Goal: Task Accomplishment & Management: Use online tool/utility

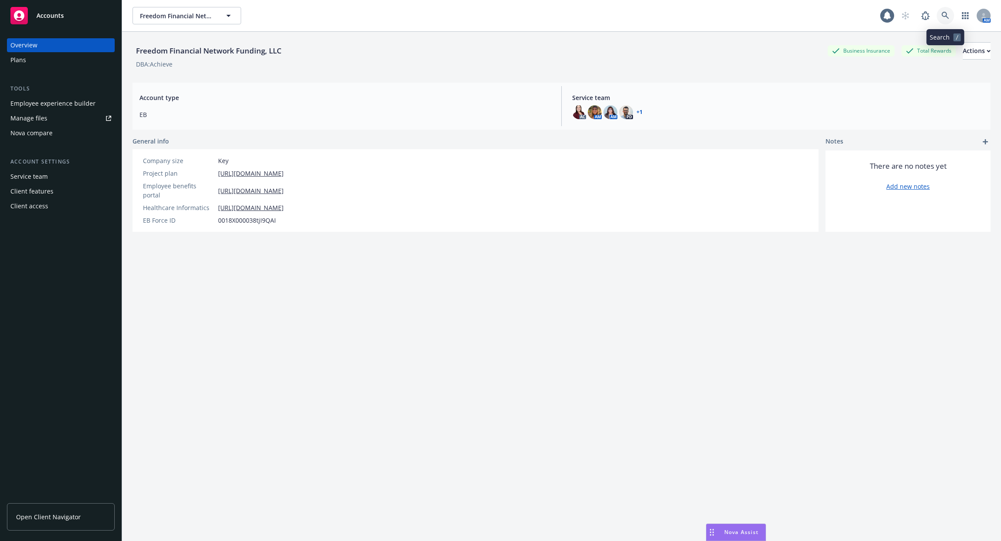
click at [943, 17] on icon at bounding box center [946, 16] width 8 height 8
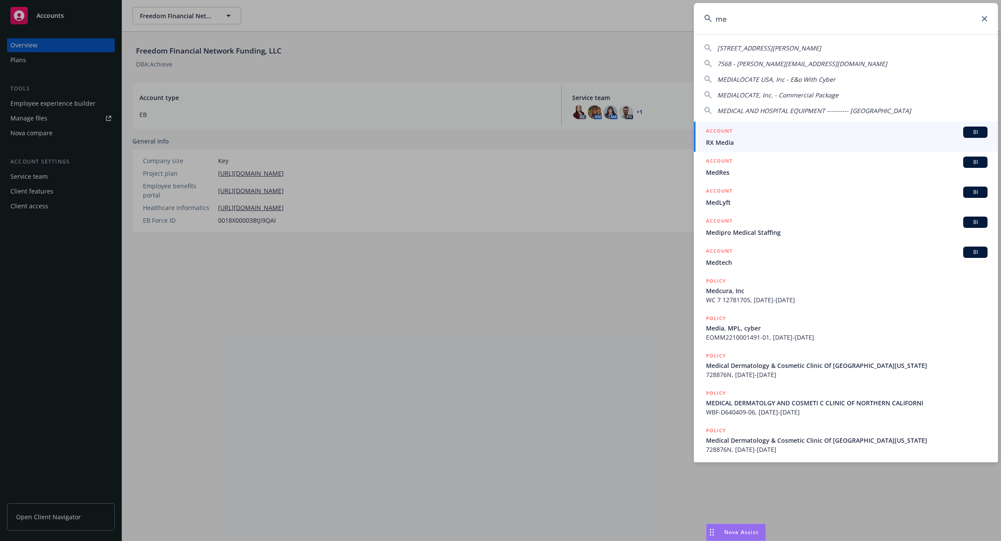
type input "m"
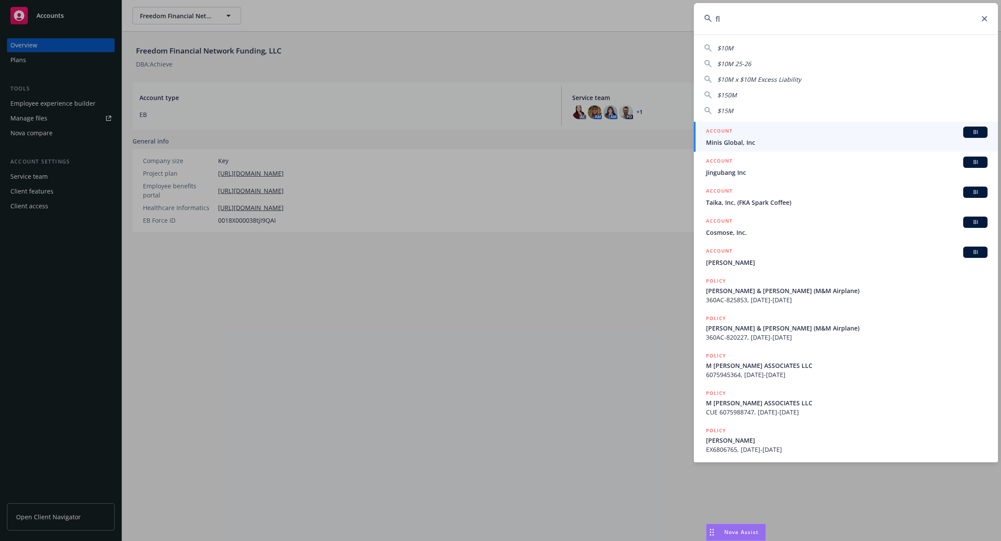
type input "f"
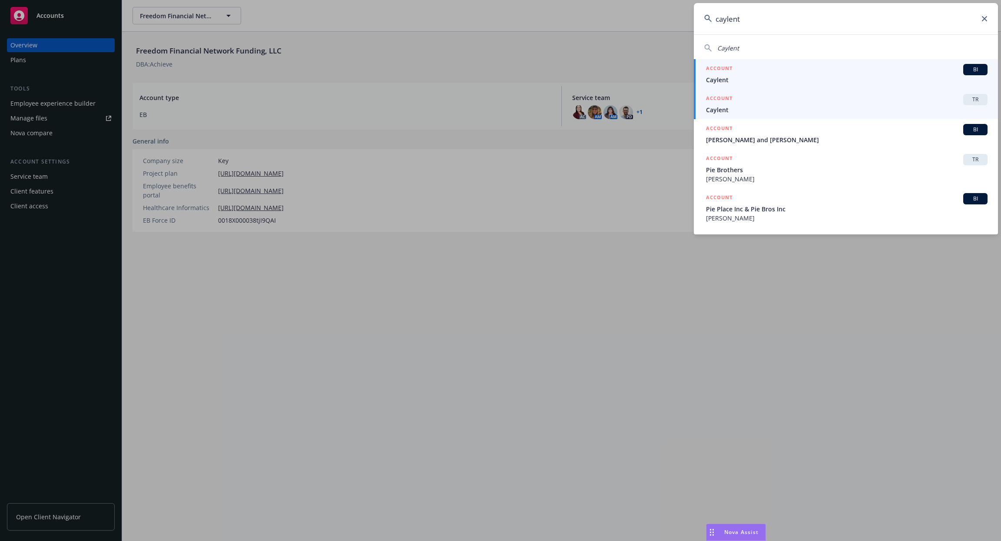
type input "caylent"
click at [859, 111] on span "Caylent" at bounding box center [847, 109] width 282 height 9
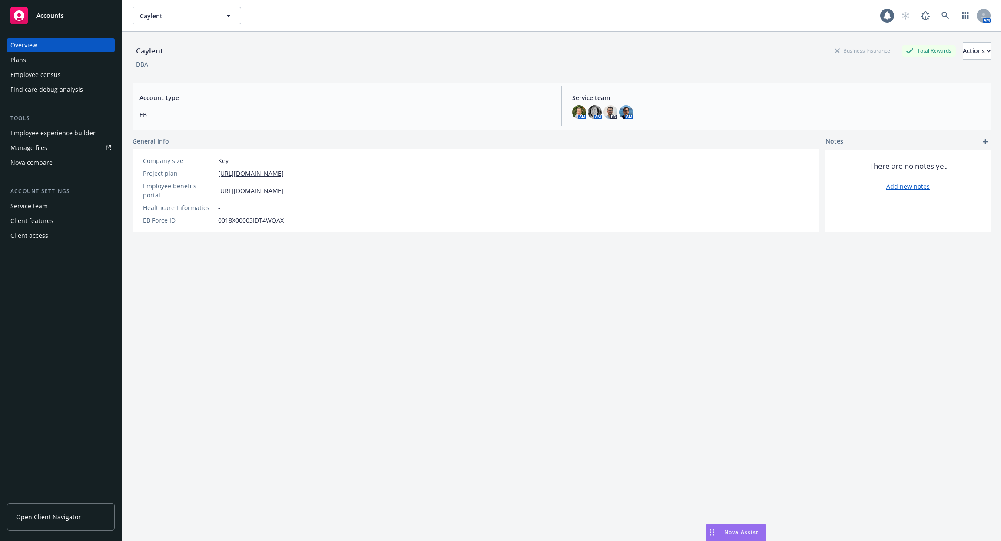
click at [70, 74] on div "Employee census" at bounding box center [60, 75] width 101 height 14
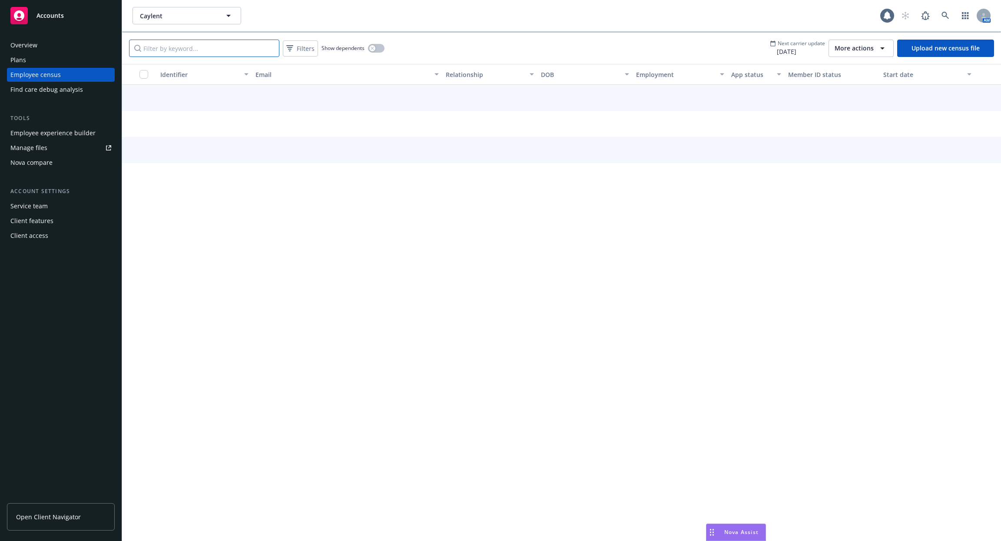
click at [189, 55] on input "Filter by keyword..." at bounding box center [204, 48] width 150 height 17
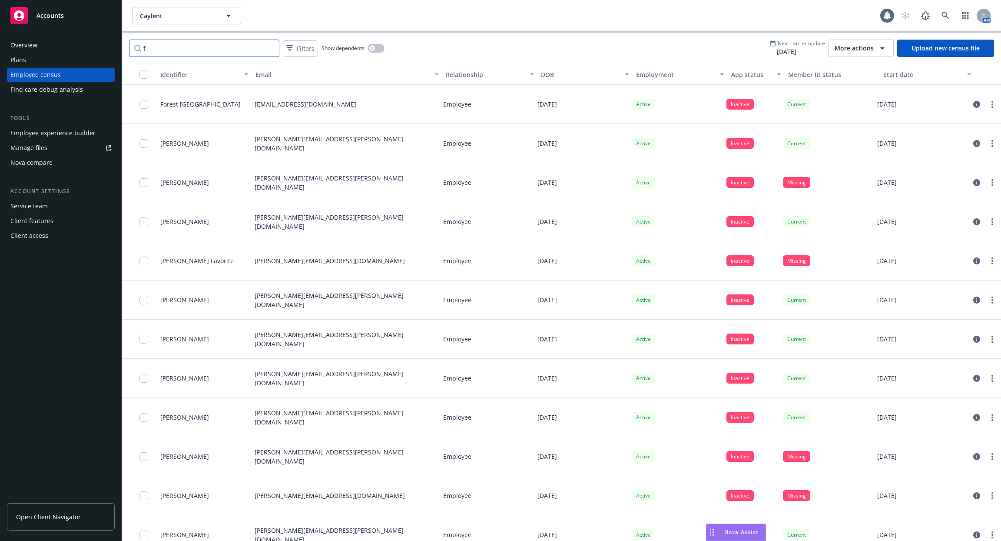
type input "f"
click at [939, 14] on link at bounding box center [945, 15] width 17 height 17
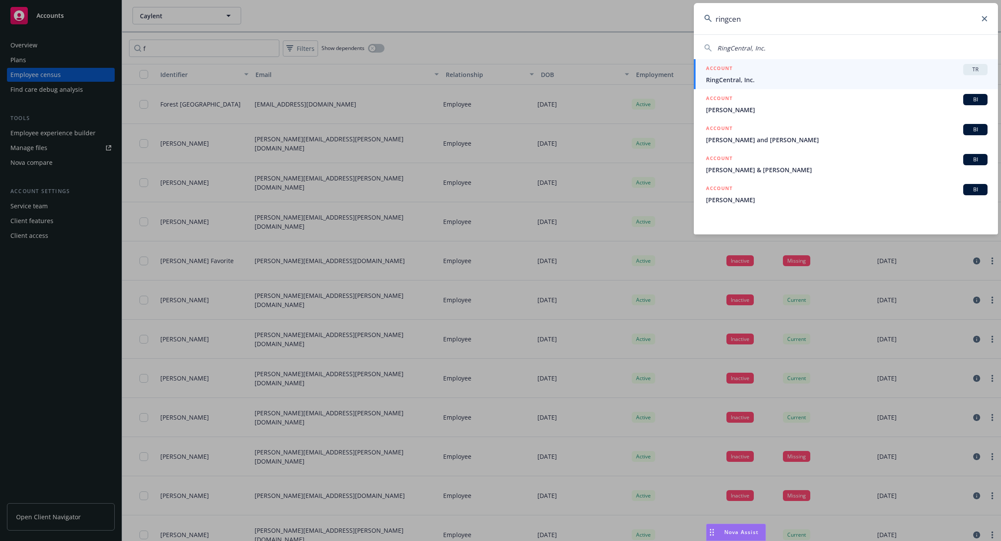
type input "ringcen"
click at [777, 72] on div "ACCOUNT TR" at bounding box center [847, 69] width 282 height 11
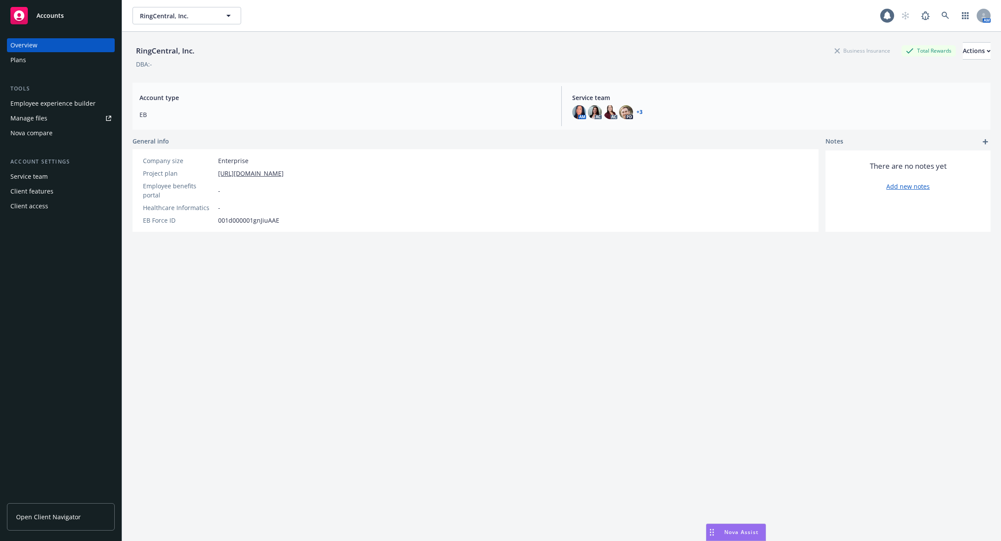
click at [75, 103] on div "Employee experience builder" at bounding box center [52, 103] width 85 height 14
click at [946, 14] on icon at bounding box center [945, 15] width 7 height 7
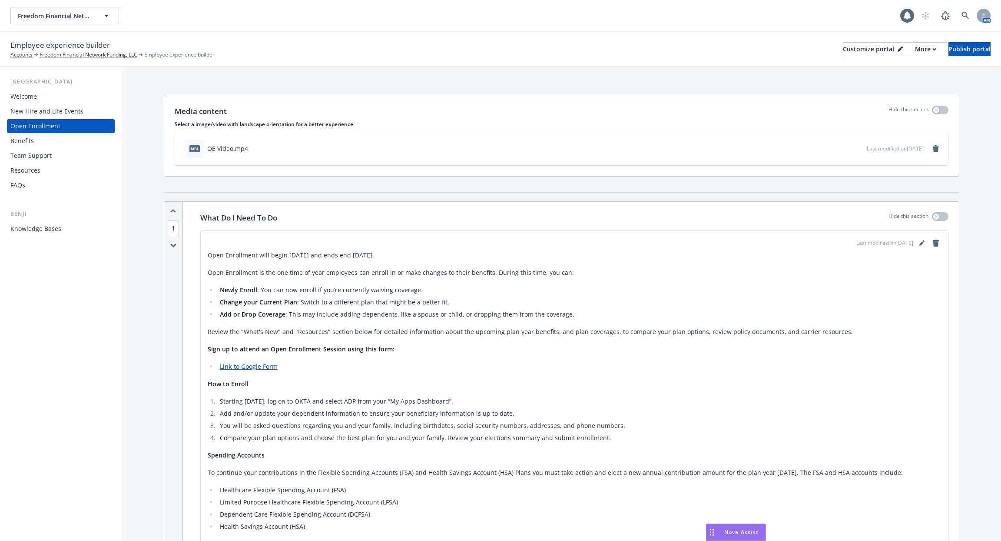
scroll to position [291, 0]
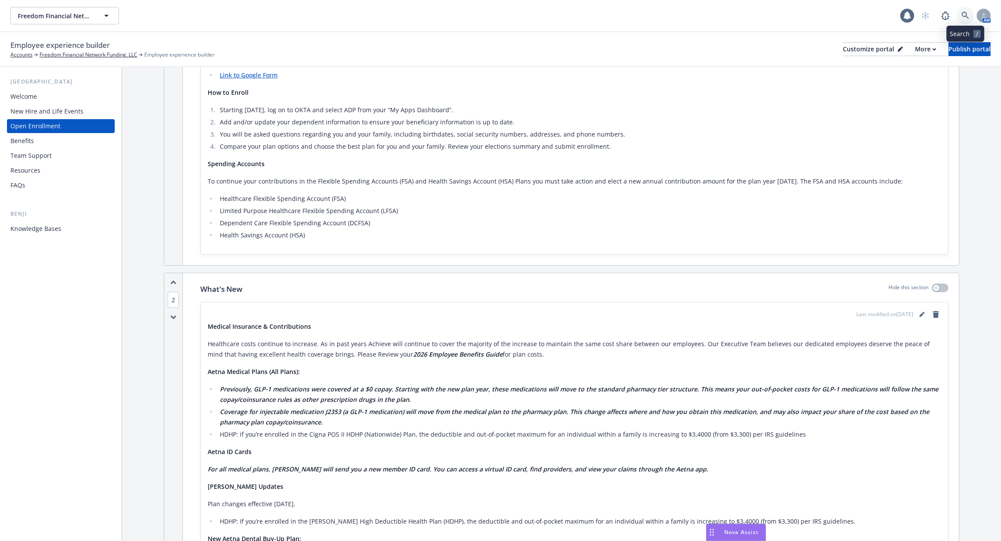
click at [968, 7] on link at bounding box center [965, 15] width 17 height 17
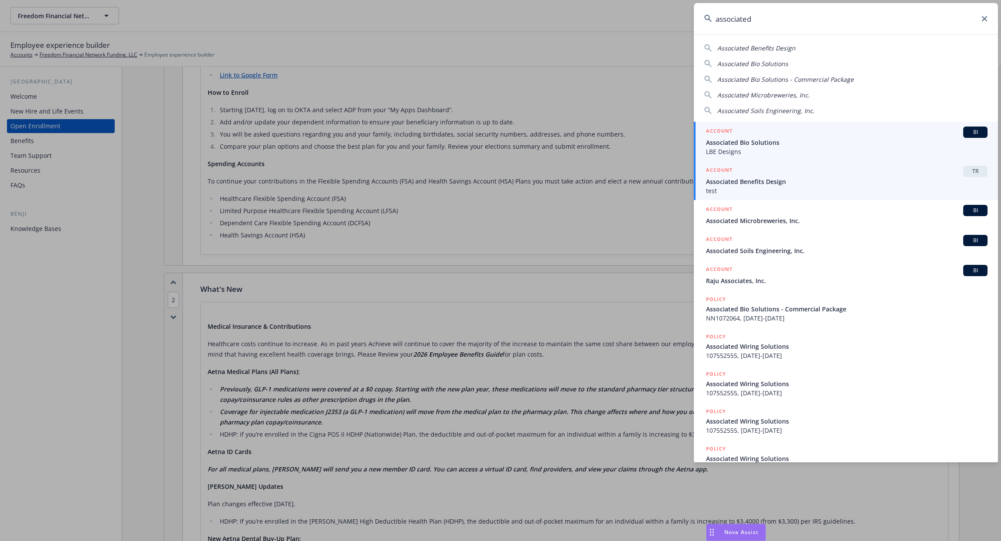
type input "associated"
click at [865, 189] on span "test" at bounding box center [847, 190] width 282 height 9
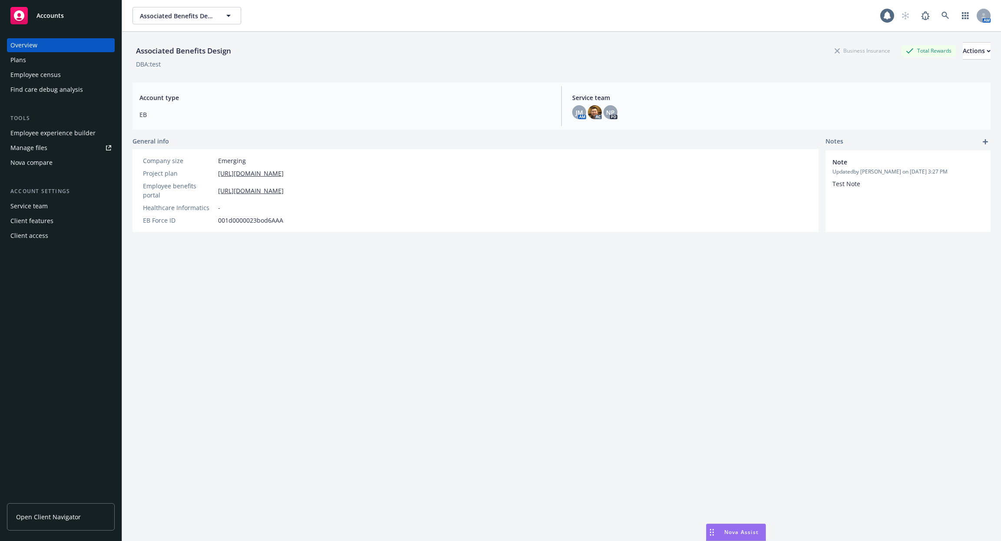
click at [42, 68] on div "Employee census" at bounding box center [35, 75] width 50 height 14
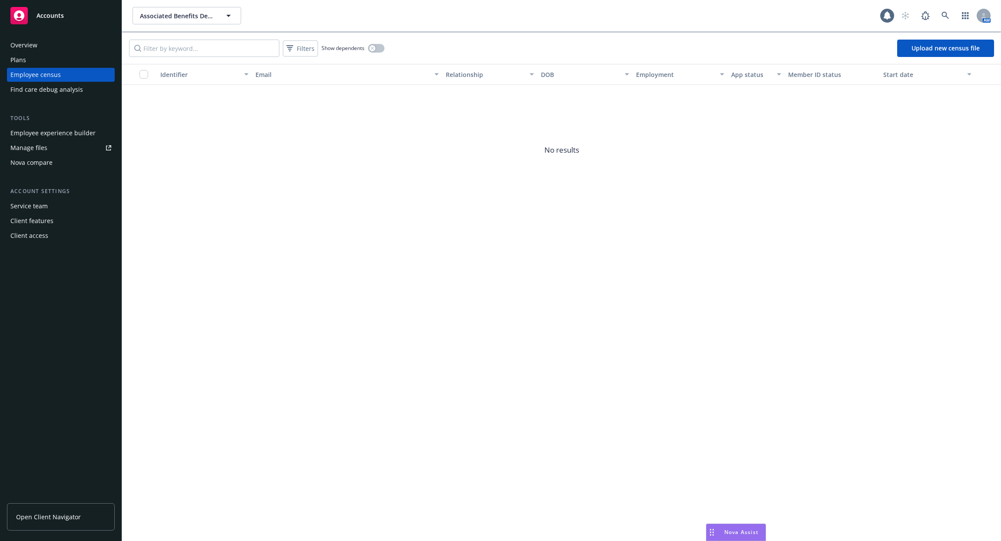
click at [27, 57] on div "Plans" at bounding box center [60, 60] width 101 height 14
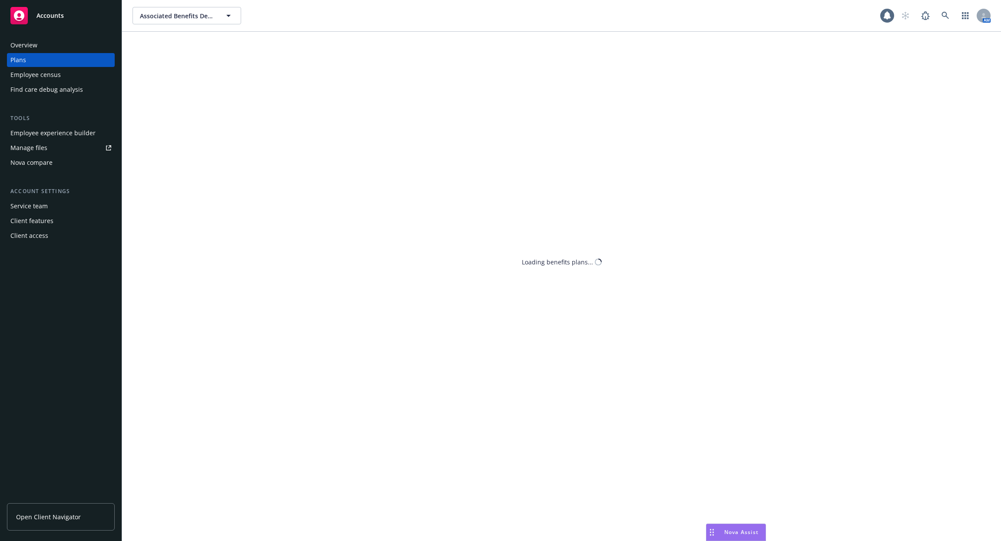
click at [54, 134] on div "Employee experience builder" at bounding box center [52, 133] width 85 height 14
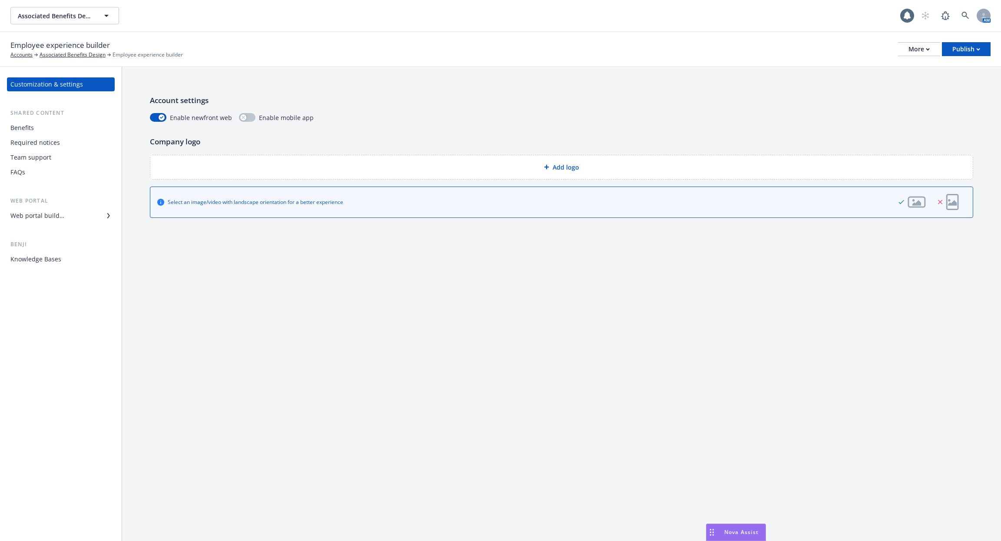
click at [68, 256] on div "Knowledge Bases" at bounding box center [60, 259] width 101 height 14
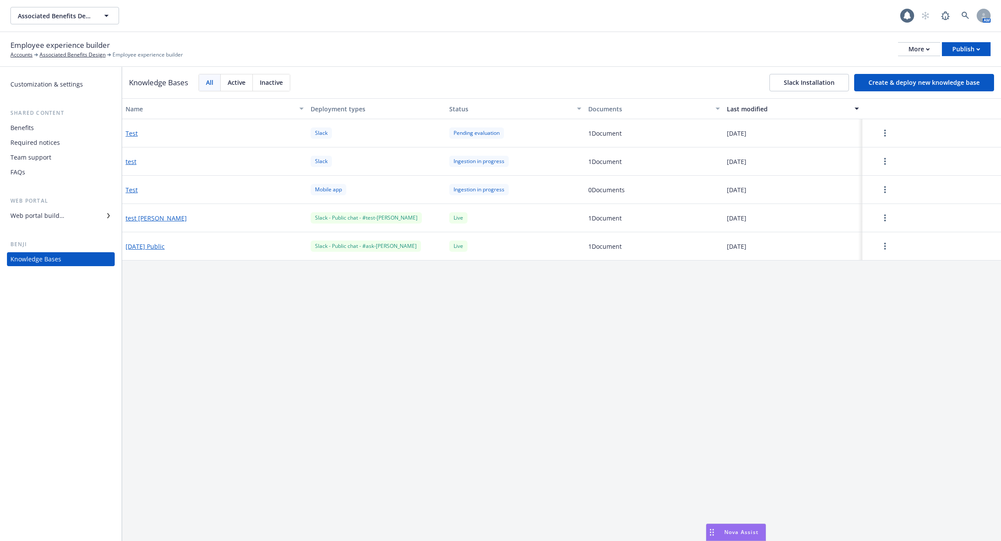
click at [886, 81] on button "Create & deploy new knowledge base" at bounding box center [924, 82] width 140 height 17
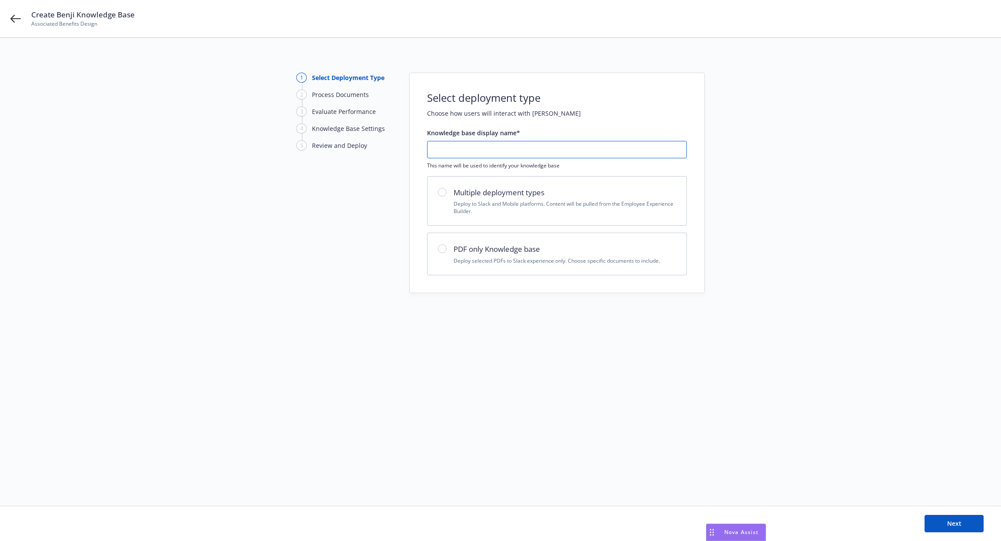
click at [551, 156] on input "text" at bounding box center [557, 149] width 259 height 17
type input "Test"
click at [511, 195] on h2 "Multiple deployment types" at bounding box center [565, 192] width 222 height 11
radio input "true"
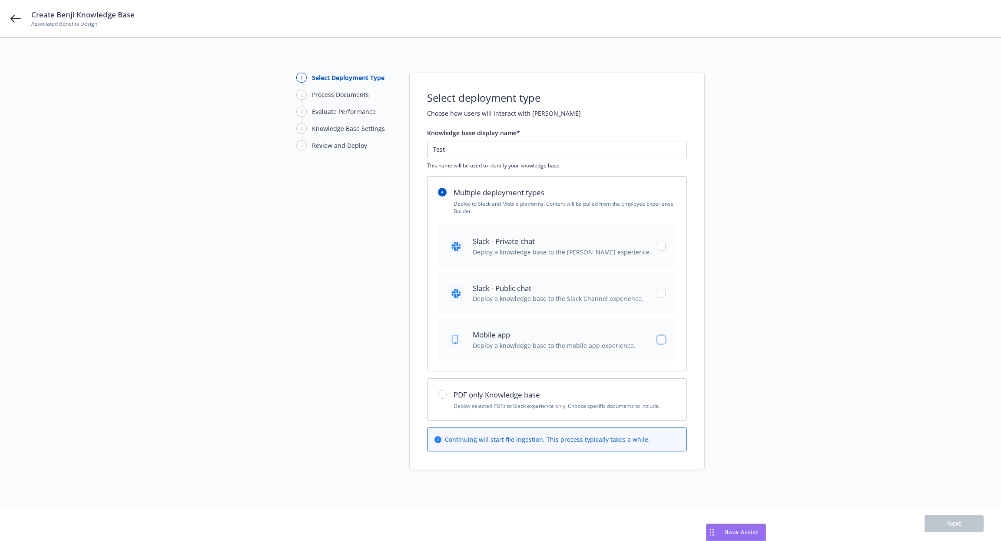
click at [659, 340] on input "checkbox" at bounding box center [661, 339] width 9 height 9
checkbox input "true"
click at [661, 292] on input "checkbox" at bounding box center [661, 293] width 9 height 9
checkbox input "true"
click at [665, 334] on div "Mobile app Deploy a knowledge base to the mobile app experience." at bounding box center [557, 338] width 238 height 41
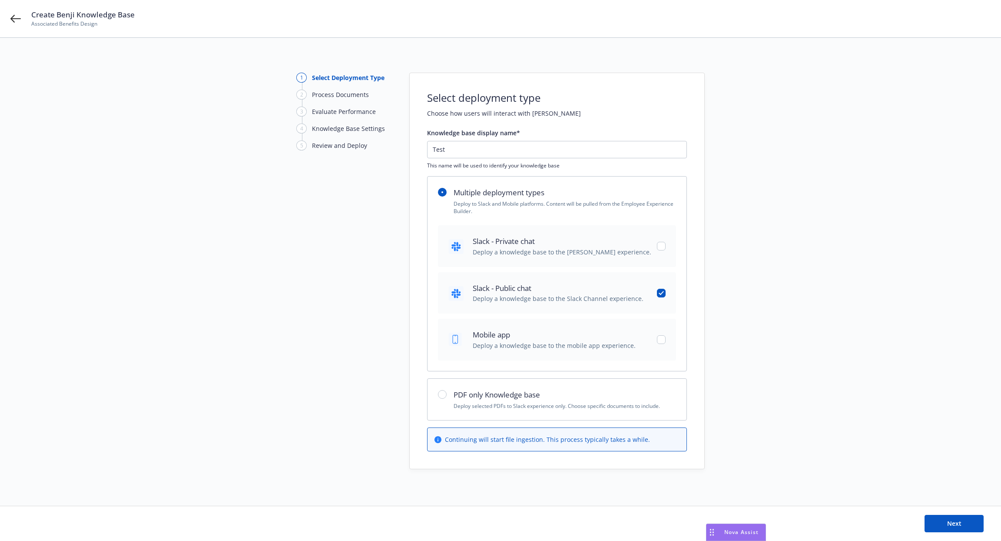
checkbox input "false"
click at [955, 518] on button "Next" at bounding box center [954, 522] width 59 height 17
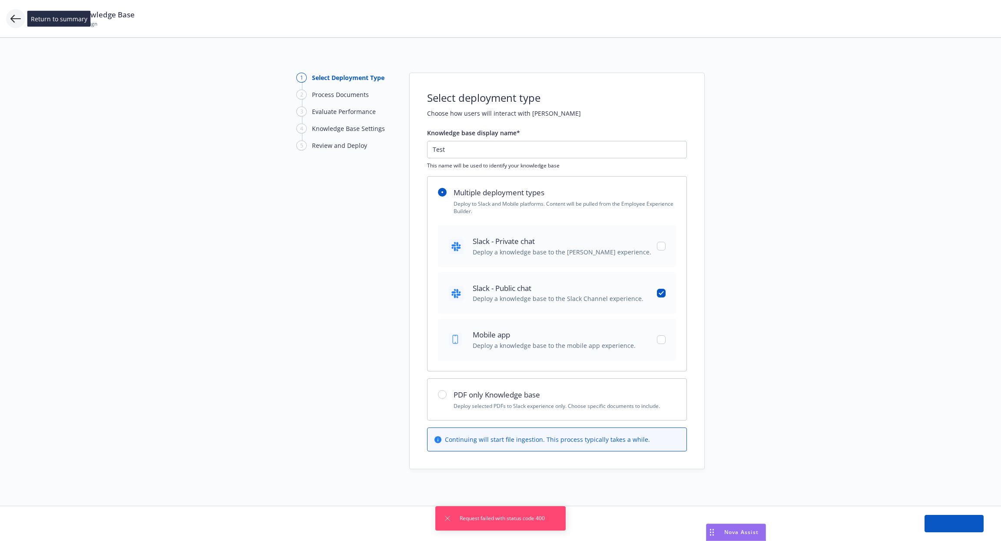
click at [14, 16] on icon at bounding box center [15, 18] width 10 height 10
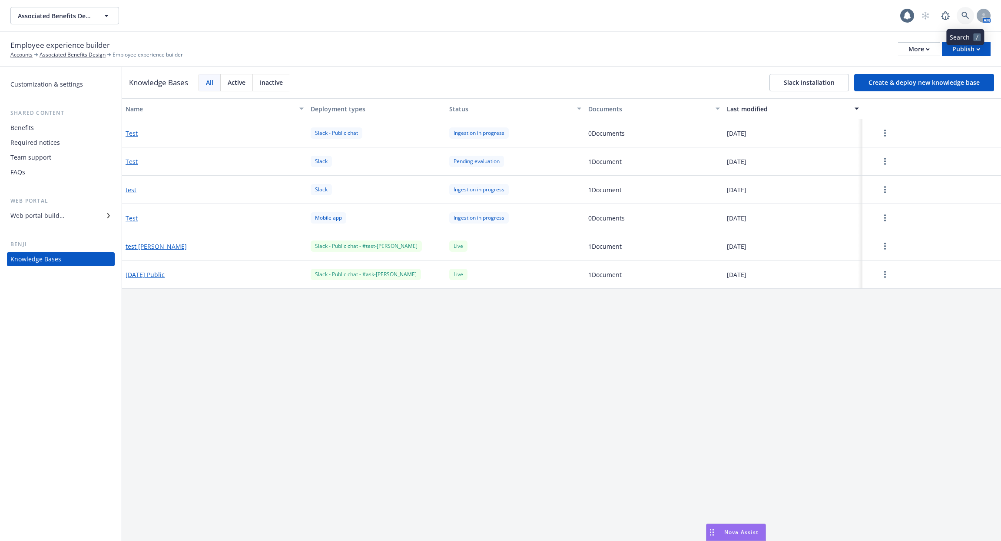
click at [965, 14] on icon at bounding box center [966, 16] width 8 height 8
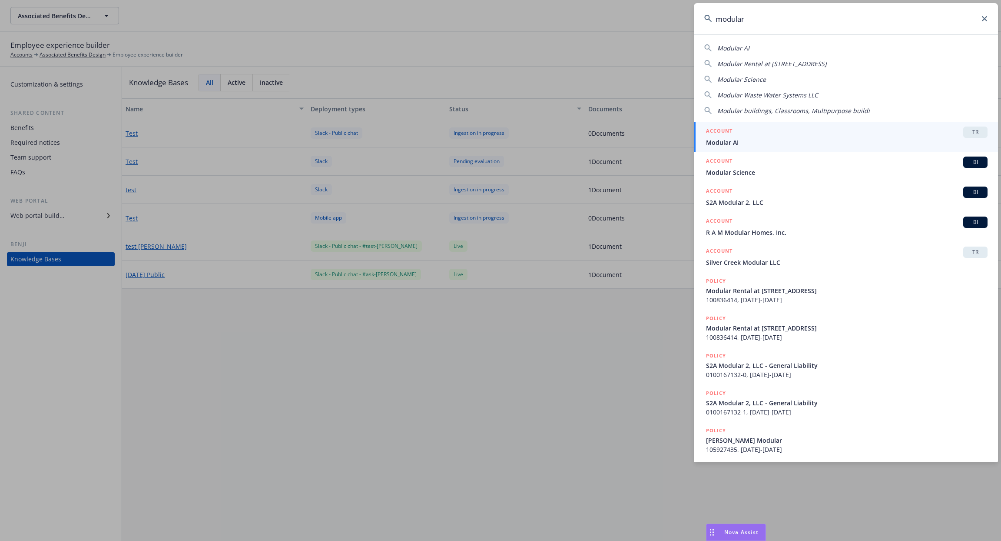
type input "modular"
click at [835, 133] on div "ACCOUNT TR" at bounding box center [847, 131] width 282 height 11
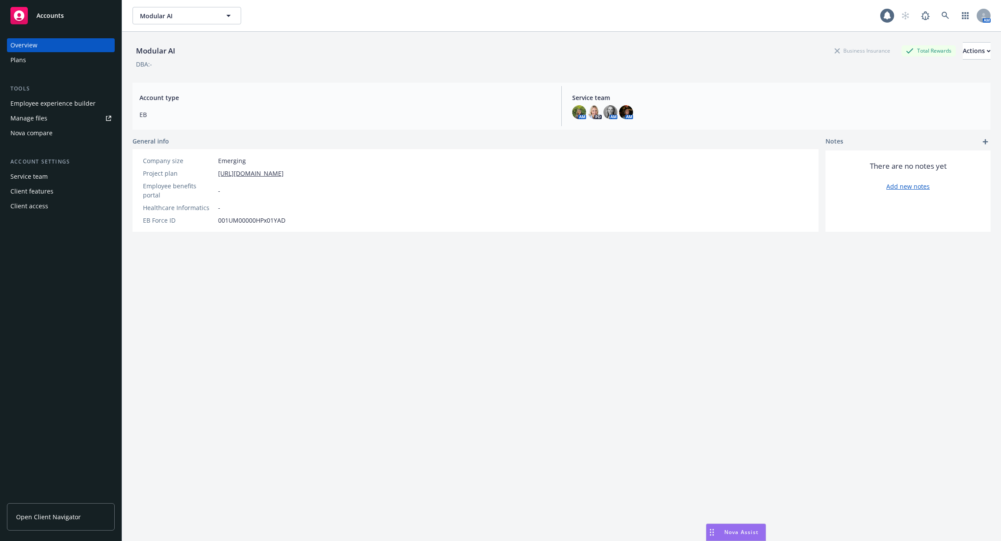
click at [76, 104] on div "Employee experience builder" at bounding box center [52, 103] width 85 height 14
click at [939, 13] on link at bounding box center [945, 15] width 17 height 17
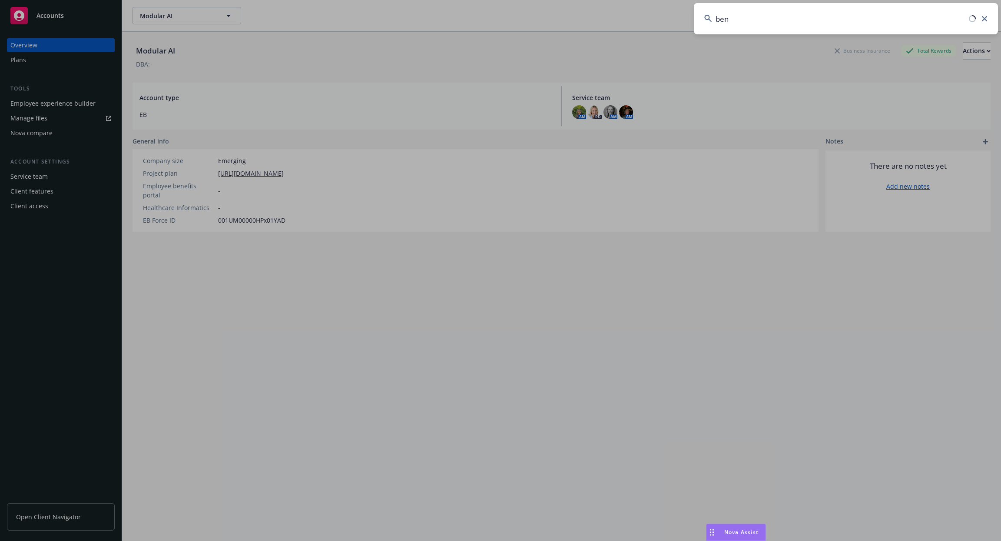
type input "ben"
